Goal: Task Accomplishment & Management: Manage account settings

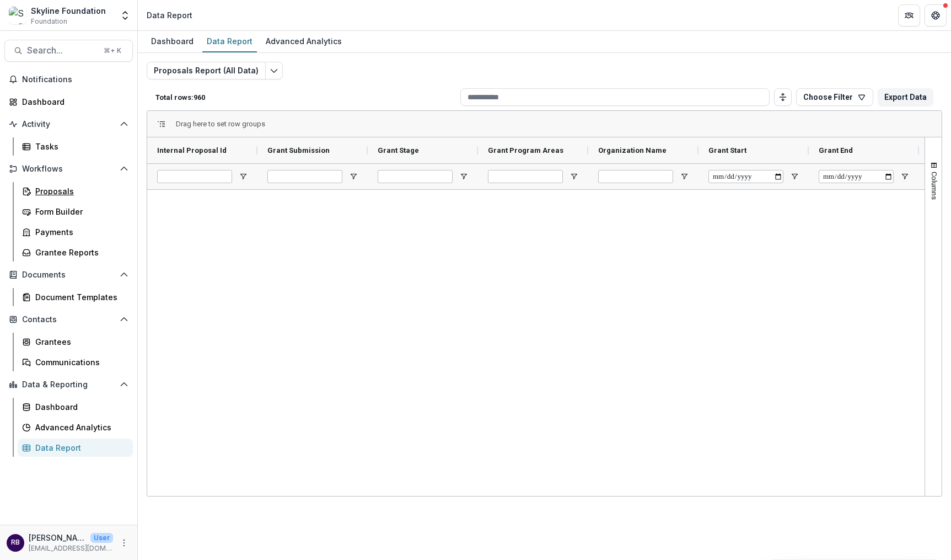
scroll to position [570, 0]
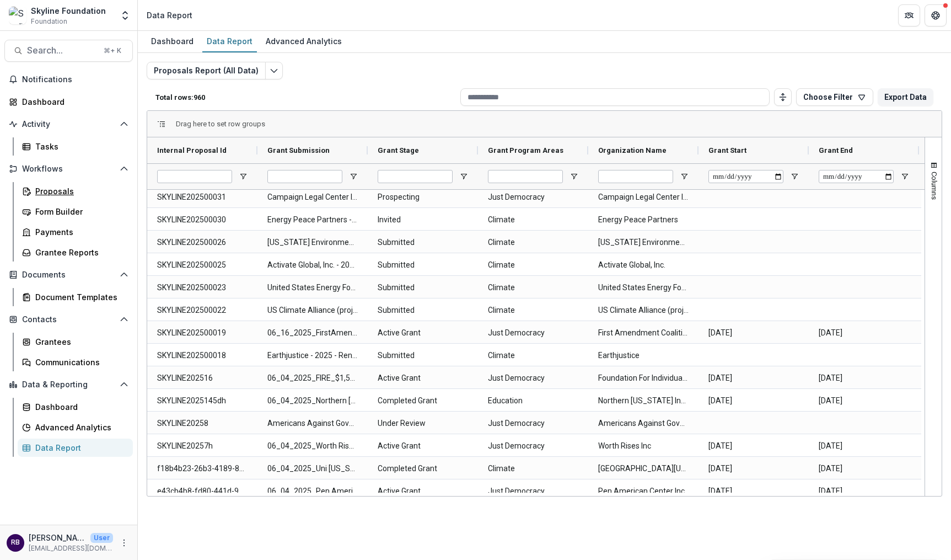
click at [49, 186] on div "Proposals" at bounding box center [79, 191] width 89 height 12
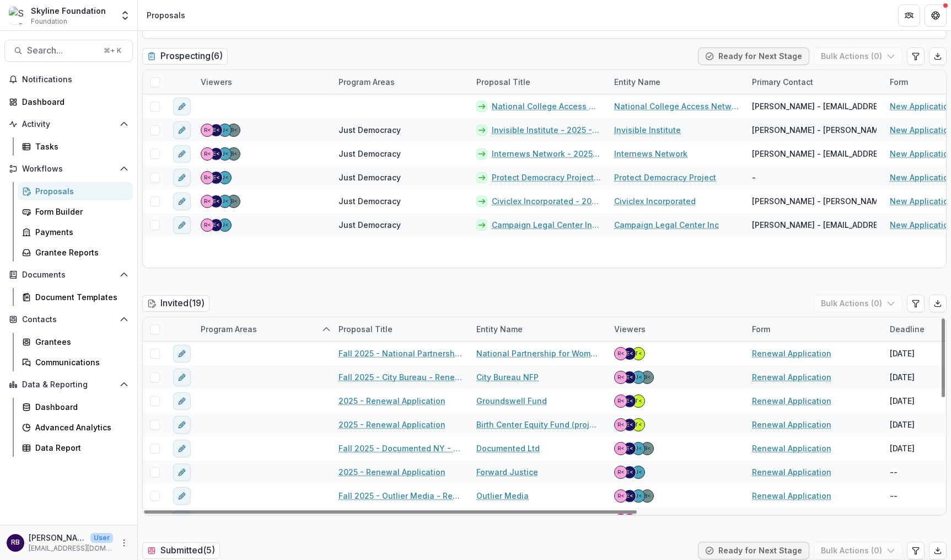
drag, startPoint x: 949, startPoint y: 557, endPoint x: 996, endPoint y: 562, distance: 47.7
click at [951, 559] on html "Skip to content Skyline Foundation Foundation Aggregate Analysis Foundations Sk…" at bounding box center [475, 280] width 951 height 560
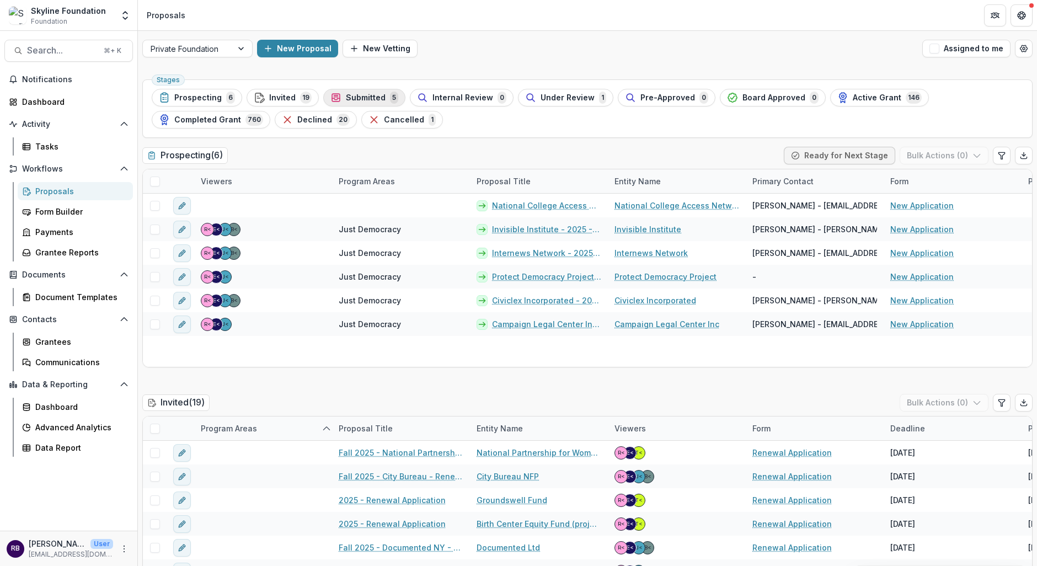
click at [362, 98] on span "Submitted" at bounding box center [366, 97] width 40 height 9
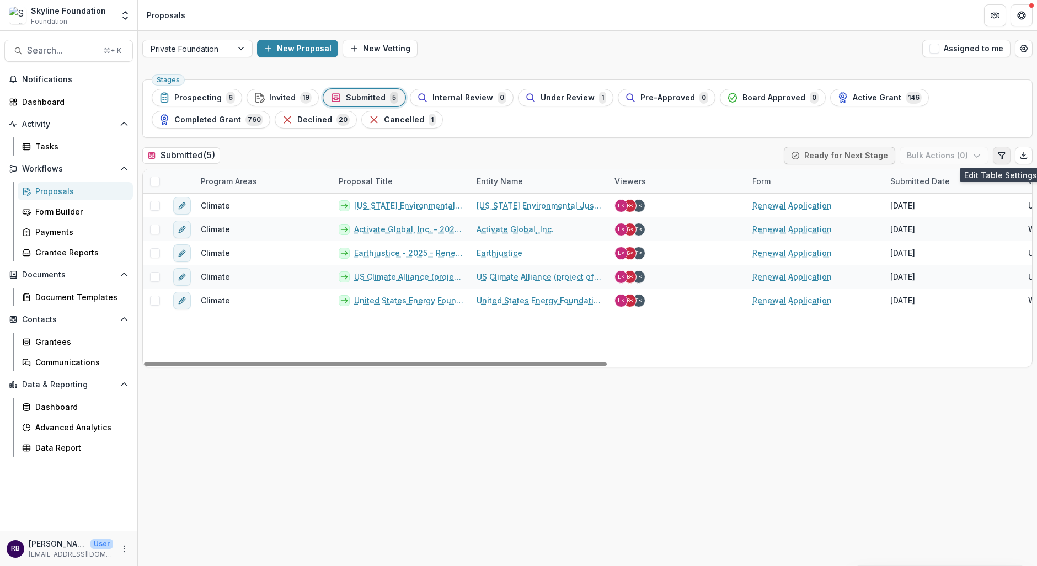
click at [951, 158] on icon "Edit table settings" at bounding box center [1001, 155] width 9 height 9
select select "******"
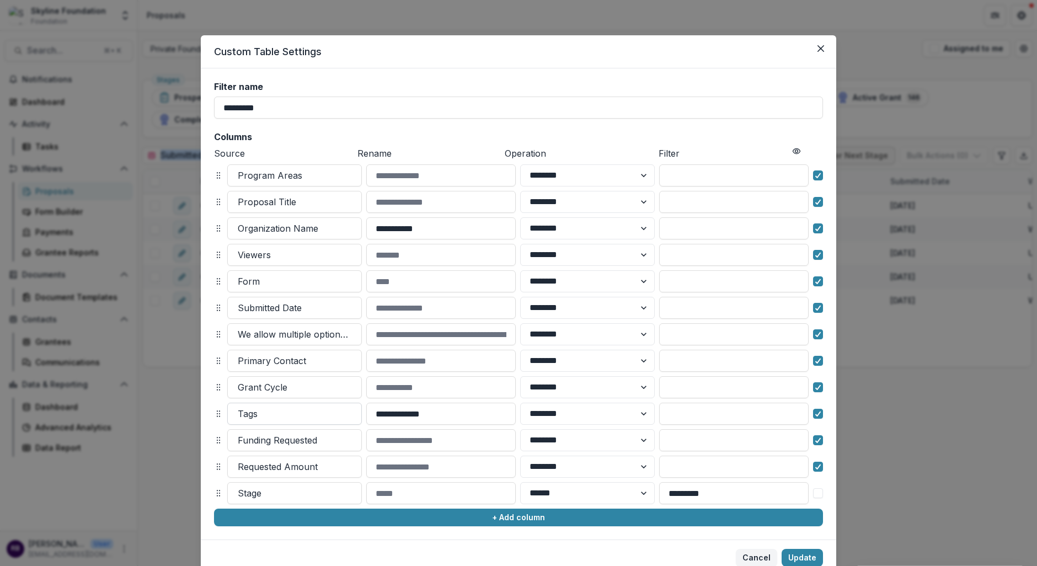
scroll to position [44, 0]
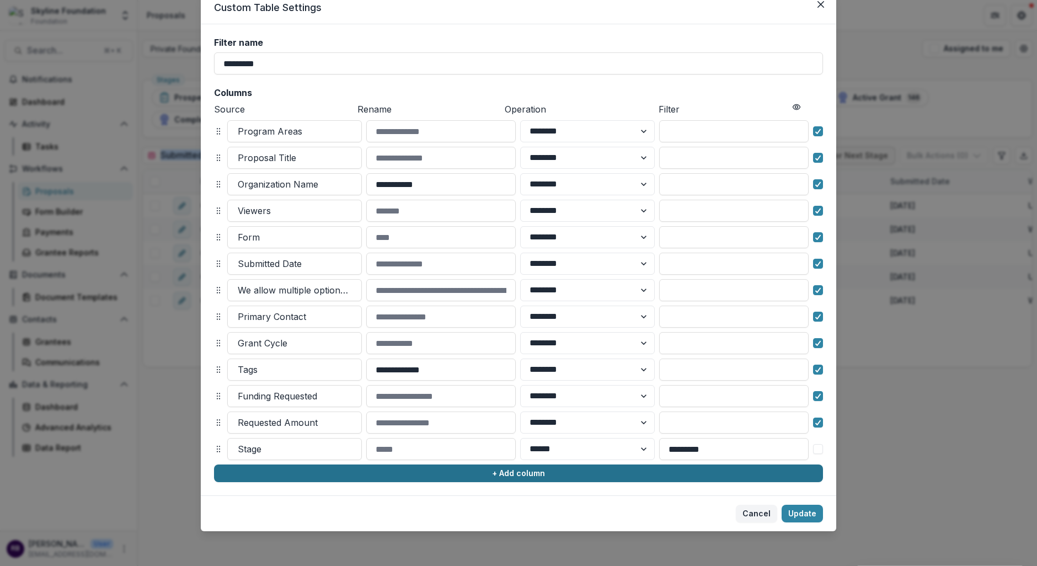
click at [356, 470] on button "+ Add column" at bounding box center [518, 473] width 609 height 18
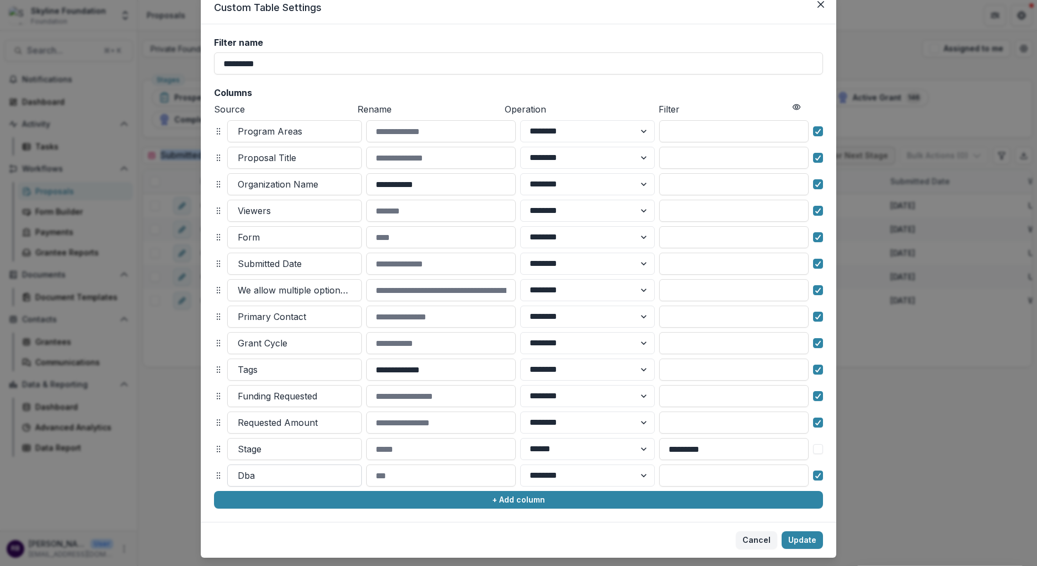
click at [265, 476] on div at bounding box center [295, 475] width 114 height 15
type input "******"
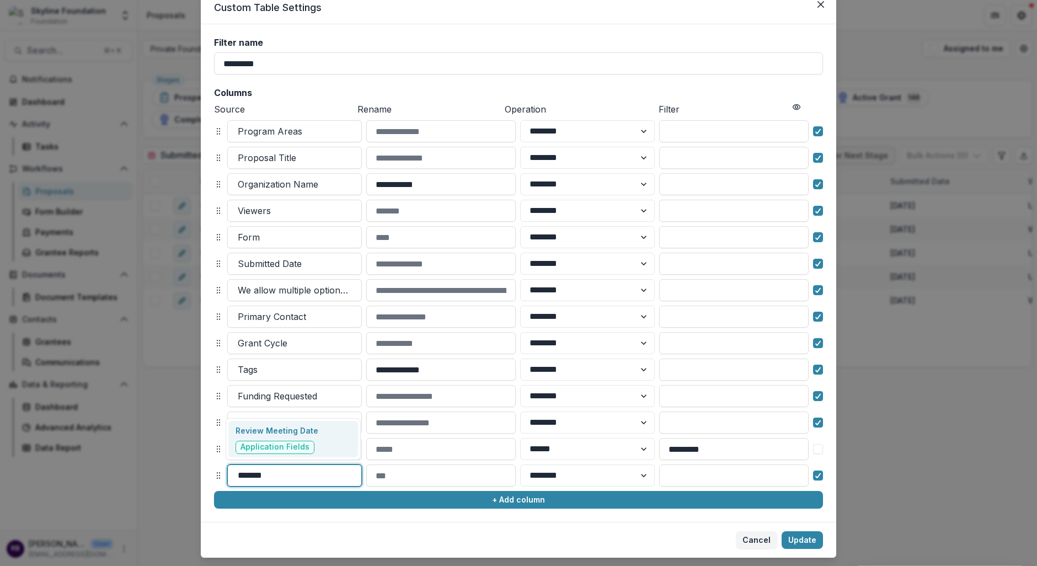
click at [280, 439] on div "Review Meeting Date Application Fields" at bounding box center [276, 439] width 83 height 29
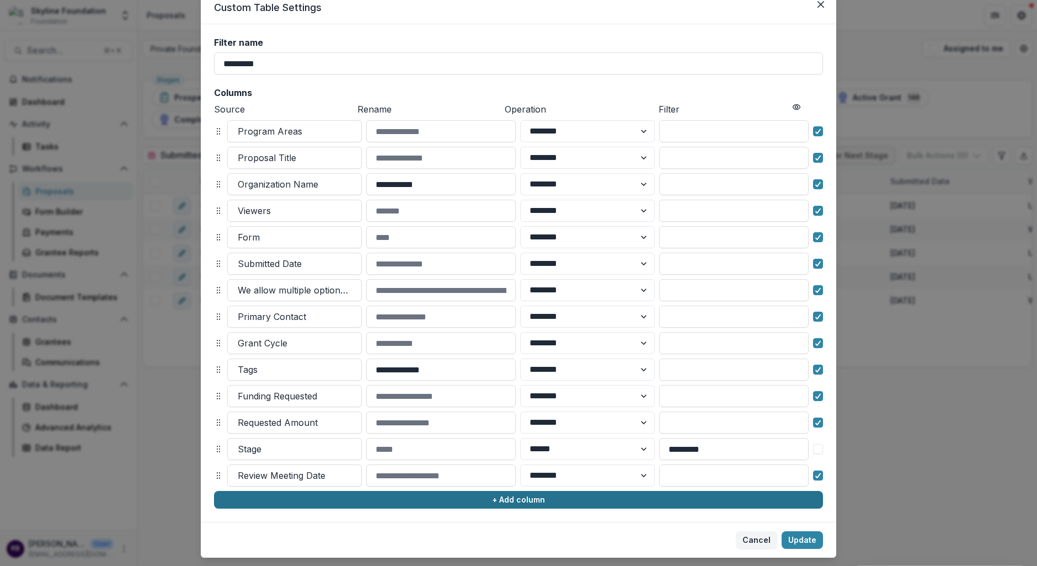
click at [541, 506] on button "+ Add column" at bounding box center [518, 500] width 609 height 18
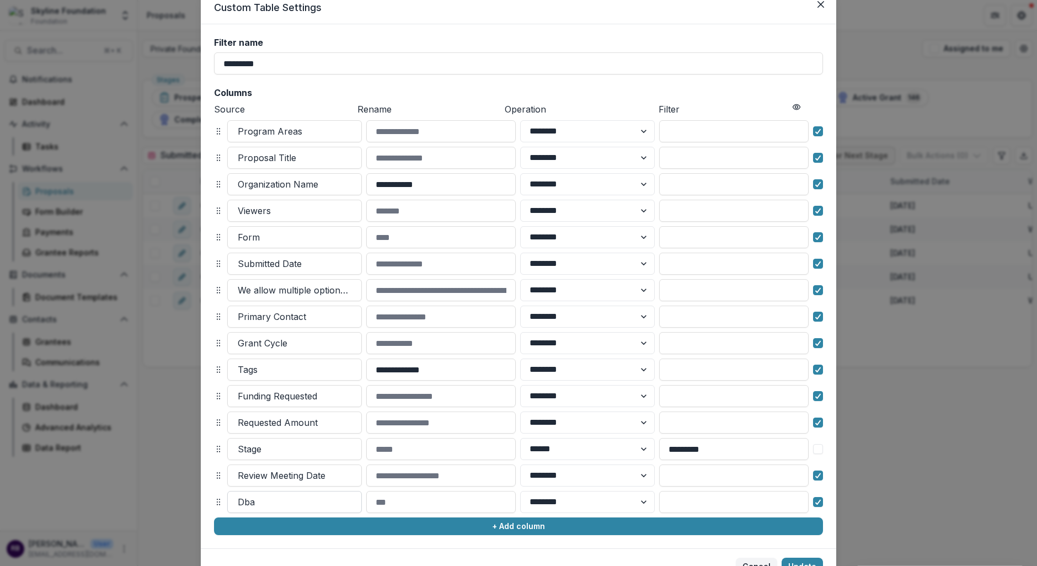
click at [299, 499] on div at bounding box center [295, 501] width 114 height 15
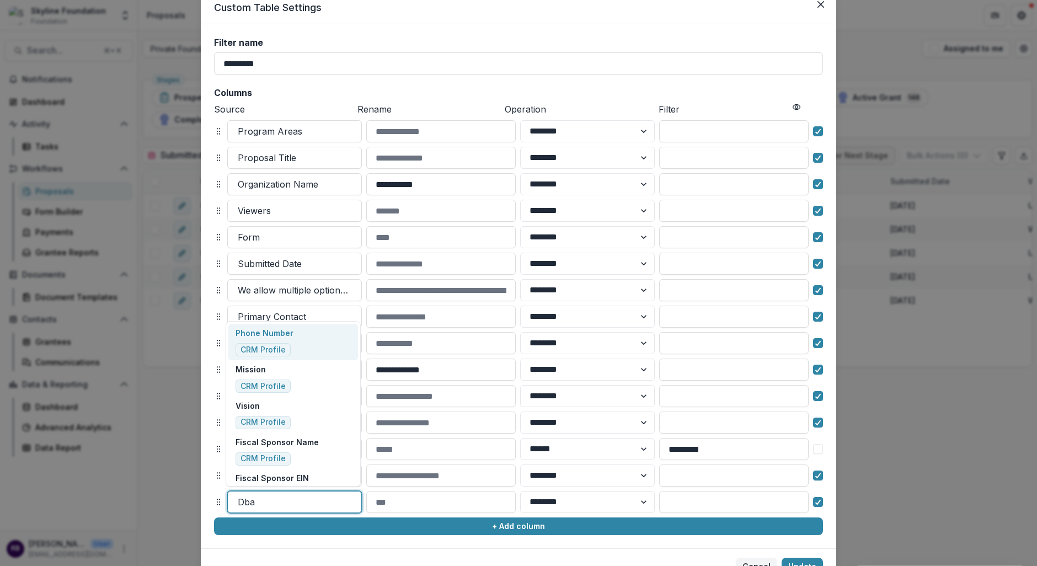
click at [707, 552] on footer "Cancel Update" at bounding box center [518, 566] width 635 height 36
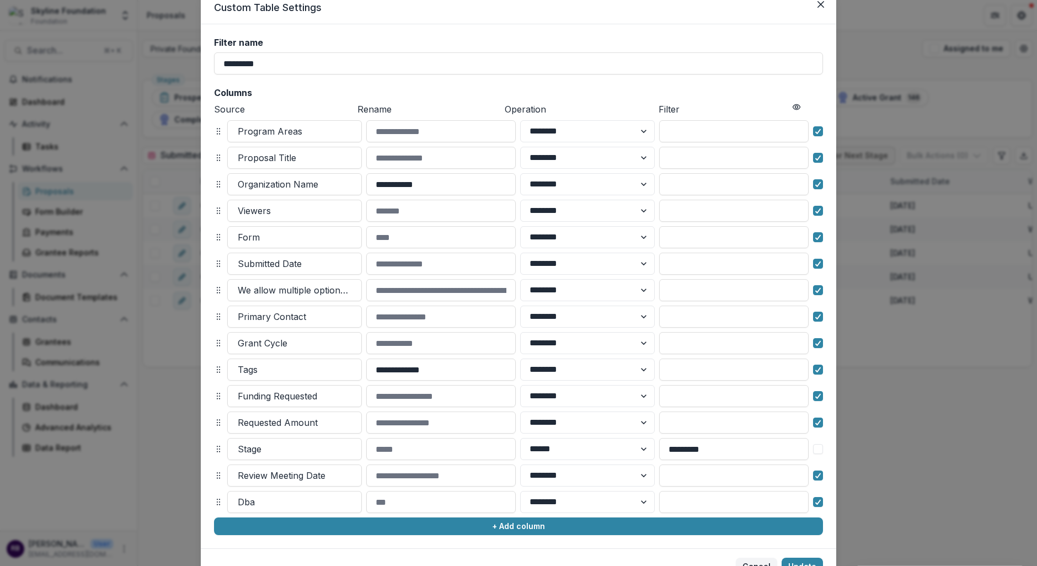
scroll to position [85, 0]
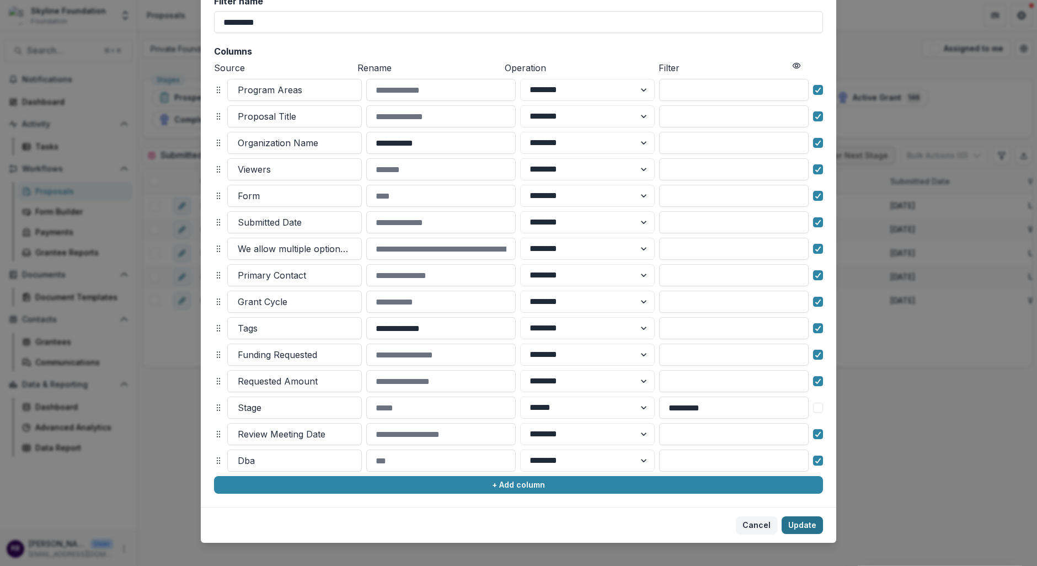
click at [813, 521] on button "Update" at bounding box center [801, 525] width 41 height 18
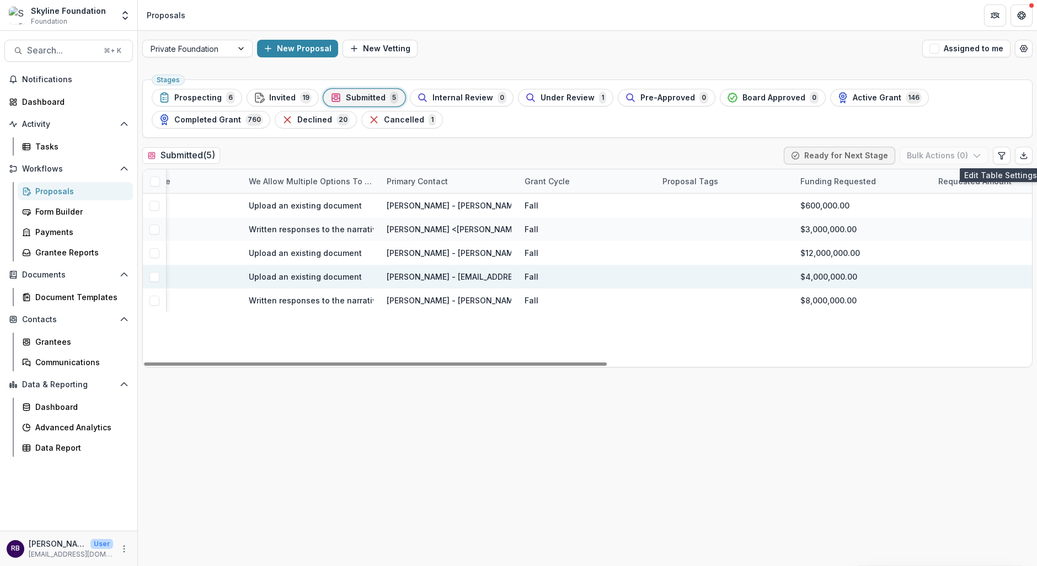
scroll to position [0, 816]
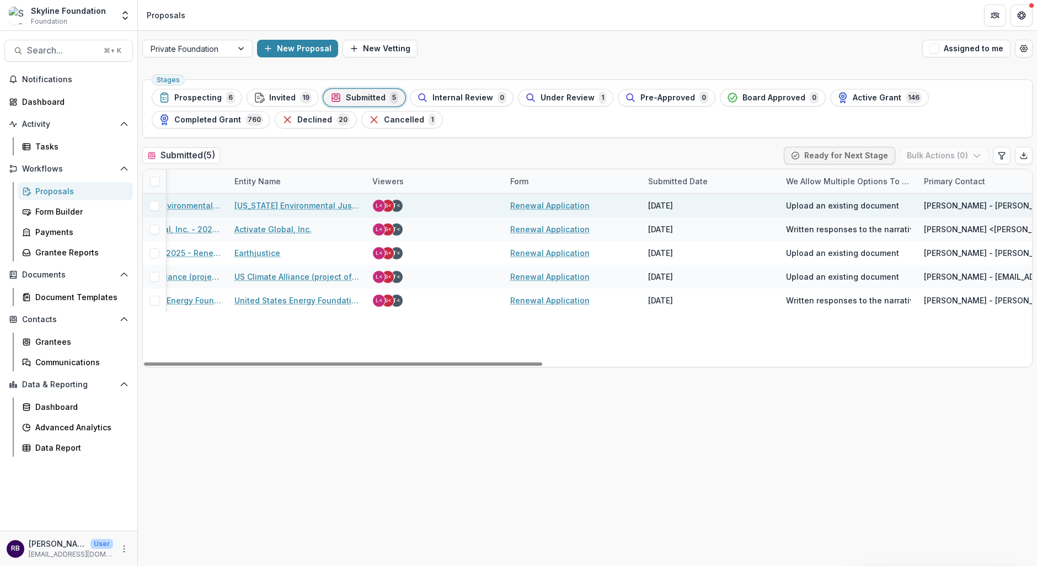
scroll to position [0, 144]
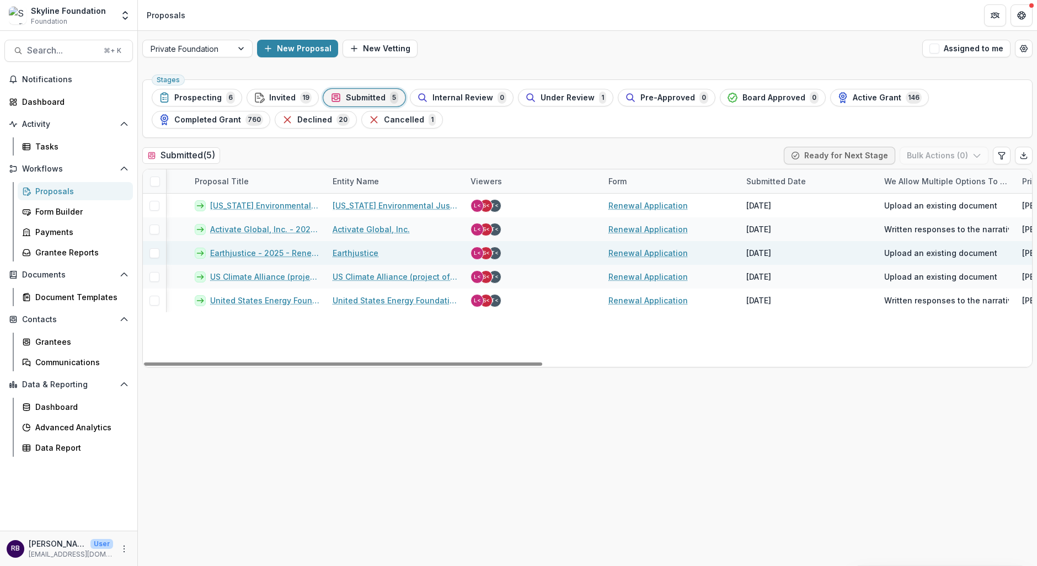
click at [268, 251] on link "Earthjustice - 2025 - Renewal Application" at bounding box center [264, 253] width 109 height 12
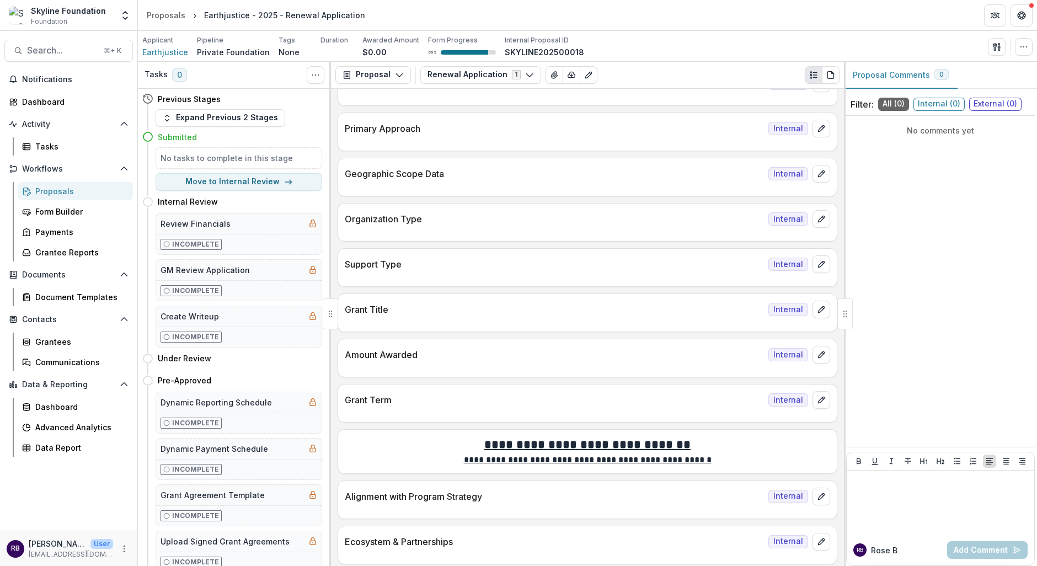
scroll to position [486, 0]
